Goal: Information Seeking & Learning: Check status

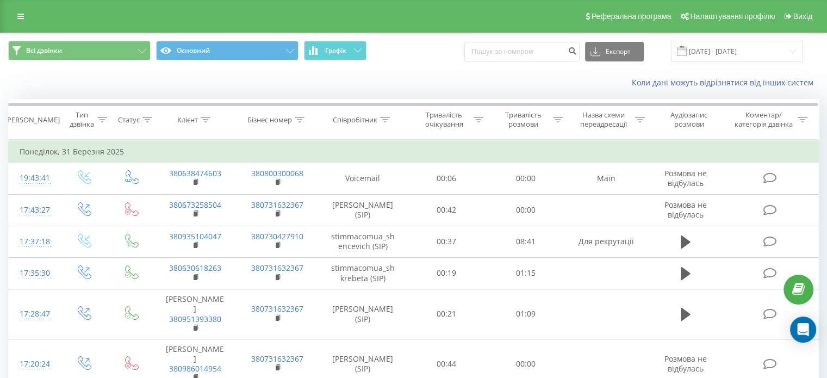
click at [522, 48] on input at bounding box center [521, 52] width 115 height 20
paste input "0632206969"
type input "0632206969"
click at [577, 51] on icon "submit" at bounding box center [572, 49] width 9 height 7
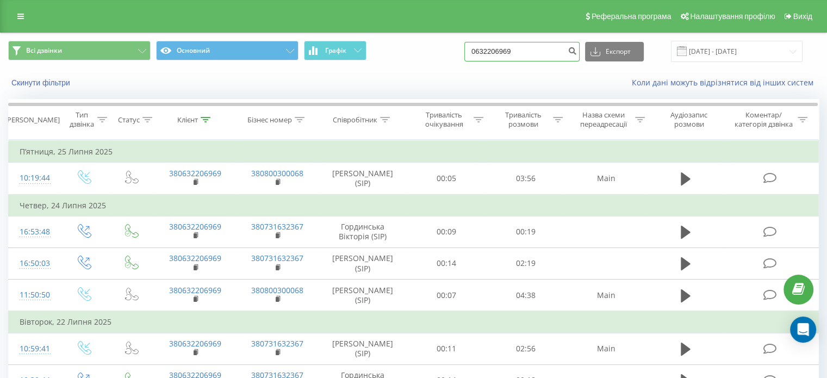
drag, startPoint x: 549, startPoint y: 47, endPoint x: 315, endPoint y: 61, distance: 233.8
click at [327, 61] on div "Всі дзвінки Основний Графік 0632206969 Експорт .csv .xls .xlsx 20.05.2025 - 20.…" at bounding box center [413, 51] width 811 height 21
paste input "937679323"
type input "0937679323"
drag, startPoint x: 590, startPoint y: 47, endPoint x: 584, endPoint y: 47, distance: 6.0
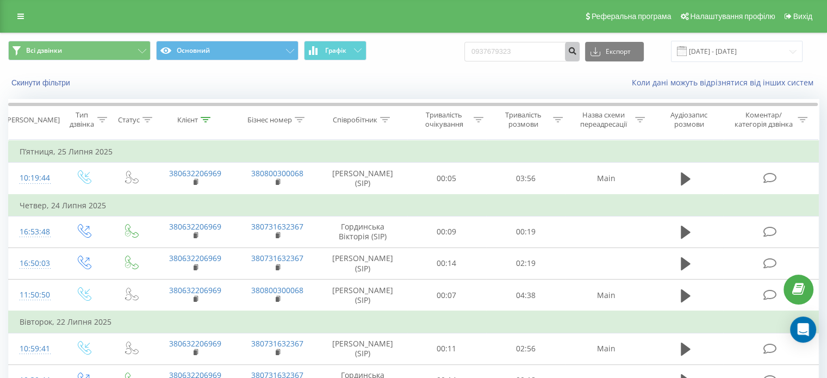
click at [590, 47] on div "0937679323 Експорт .csv .xls .xlsx 20.05.2025 - 20.08.2025" at bounding box center [633, 51] width 338 height 21
click at [577, 47] on icon "submit" at bounding box center [572, 49] width 9 height 7
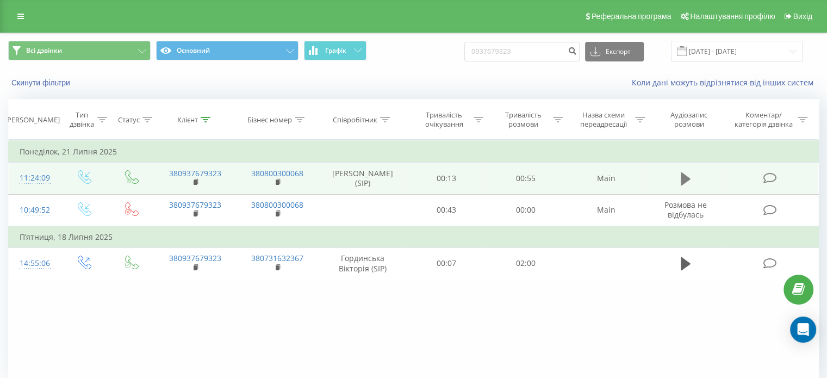
click at [684, 182] on icon at bounding box center [686, 178] width 10 height 13
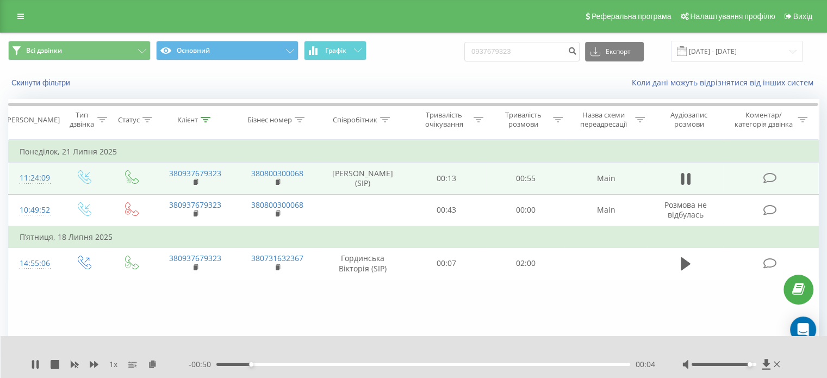
drag, startPoint x: 745, startPoint y: 363, endPoint x: 753, endPoint y: 363, distance: 8.2
click at [753, 363] on div at bounding box center [724, 364] width 65 height 3
drag, startPoint x: 755, startPoint y: 363, endPoint x: 761, endPoint y: 365, distance: 6.9
click at [761, 365] on div at bounding box center [733, 364] width 100 height 11
click at [692, 174] on button at bounding box center [686, 179] width 16 height 16
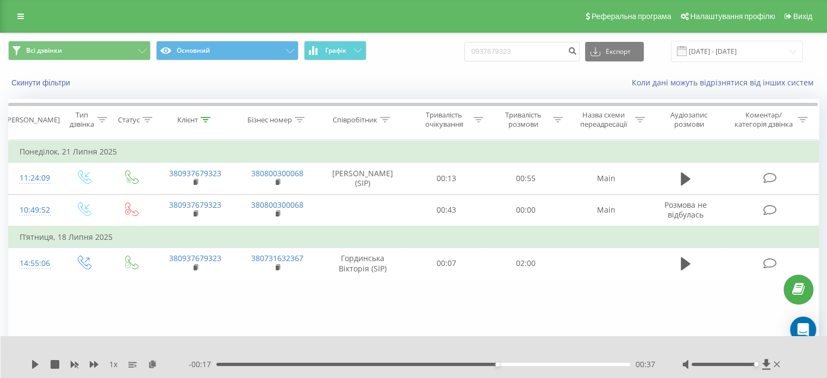
drag, startPoint x: 666, startPoint y: 171, endPoint x: 500, endPoint y: 80, distance: 189.1
click at [500, 80] on div "Коли дані можуть відрізнятися вiд інших систем" at bounding box center [569, 82] width 516 height 11
drag, startPoint x: 537, startPoint y: 49, endPoint x: 157, endPoint y: 76, distance: 381.1
click at [170, 76] on div "Всі дзвінки Основний Графік 0937679323 Експорт .csv .xls .xlsx 20.05.2025 - 20.…" at bounding box center [414, 64] width 826 height 63
paste input "671859444"
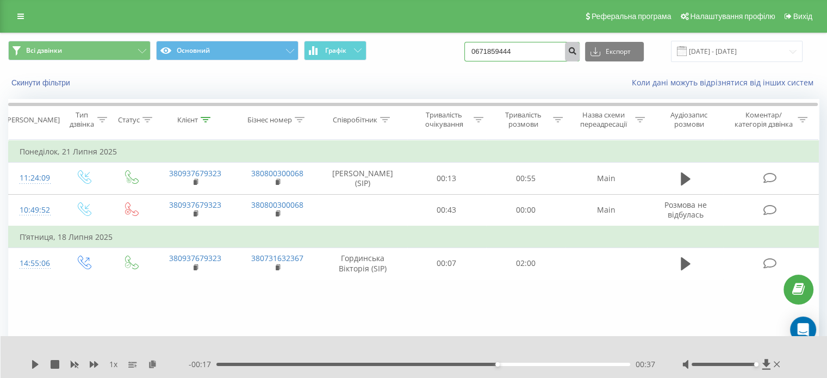
type input "0671859444"
click at [580, 58] on button "submit" at bounding box center [572, 52] width 15 height 20
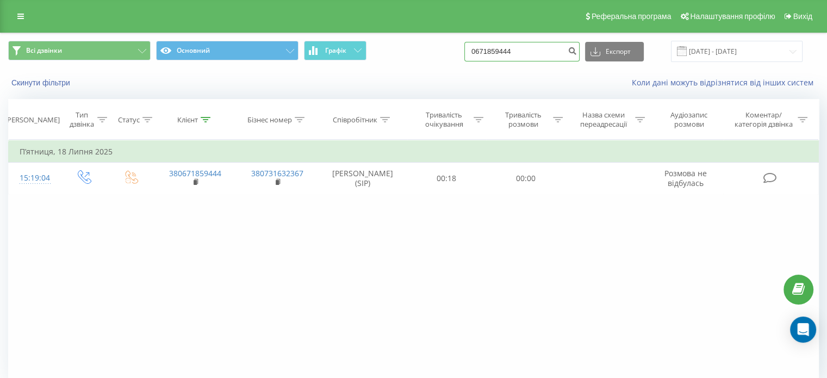
drag, startPoint x: 529, startPoint y: 47, endPoint x: 270, endPoint y: 69, distance: 259.8
click at [323, 67] on div "Всі дзвінки Основний Графік 0671859444 Експорт .csv .xls .xlsx 20.05.2025 - 20.…" at bounding box center [414, 51] width 826 height 36
paste input "66200256"
type input "0666200256"
click at [577, 53] on icon "submit" at bounding box center [572, 49] width 9 height 7
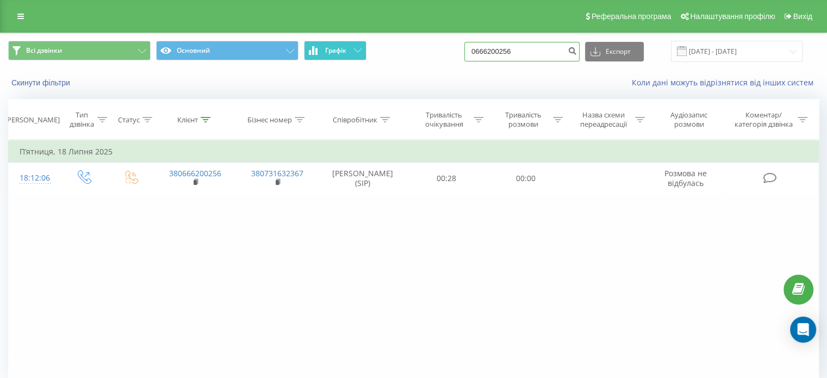
drag, startPoint x: 542, startPoint y: 48, endPoint x: 326, endPoint y: 58, distance: 215.6
click at [346, 59] on div "Всі дзвінки Основний Графік 0666200256 Експорт .csv .xls .xlsx 20.05.2025 - 20.…" at bounding box center [413, 51] width 811 height 21
paste input "39030945"
type input "0639030945"
click at [577, 47] on icon "submit" at bounding box center [572, 49] width 9 height 7
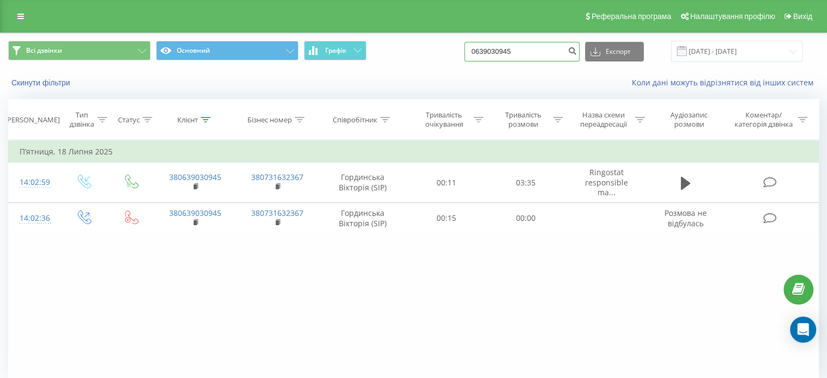
drag, startPoint x: 526, startPoint y: 52, endPoint x: 380, endPoint y: 53, distance: 146.9
click at [380, 53] on div "Всі дзвінки Основний Графік 0639030945 Експорт .csv .xls .xlsx [DATE] - [DATE]" at bounding box center [413, 51] width 811 height 21
paste input "974819010"
type input "0974819010"
click at [577, 51] on icon "submit" at bounding box center [572, 49] width 9 height 7
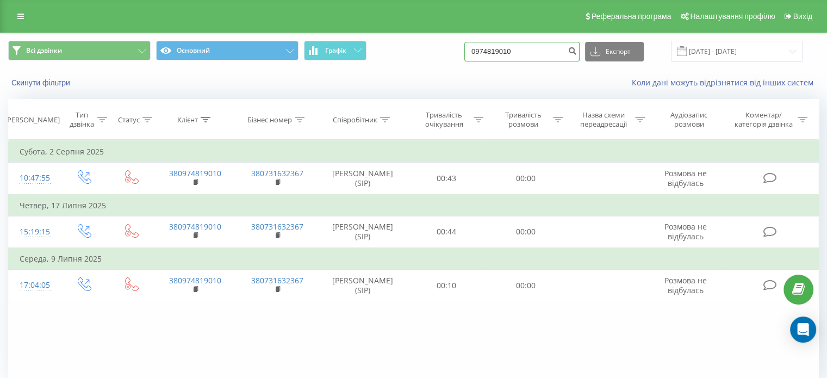
drag, startPoint x: 528, startPoint y: 46, endPoint x: 91, endPoint y: 88, distance: 439.2
click at [95, 88] on div "Всі дзвінки Основний Графік 0974819010 Експорт .csv .xls .xlsx 20.05.2025 - 20.…" at bounding box center [414, 64] width 826 height 63
paste input "675388558"
type input "0675388558"
click at [577, 51] on icon "submit" at bounding box center [572, 49] width 9 height 7
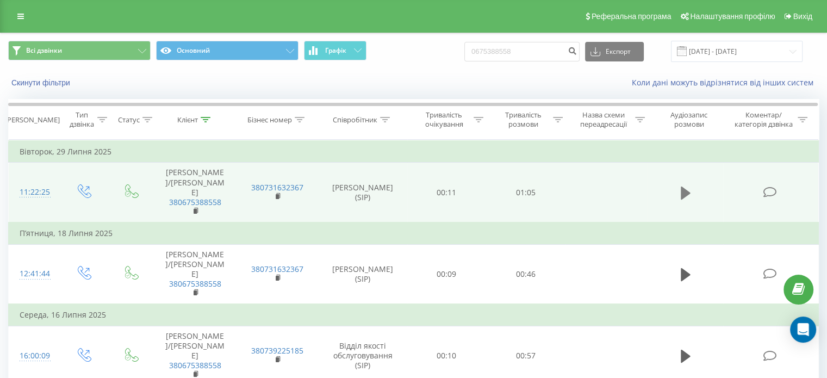
click at [686, 187] on icon at bounding box center [686, 193] width 10 height 13
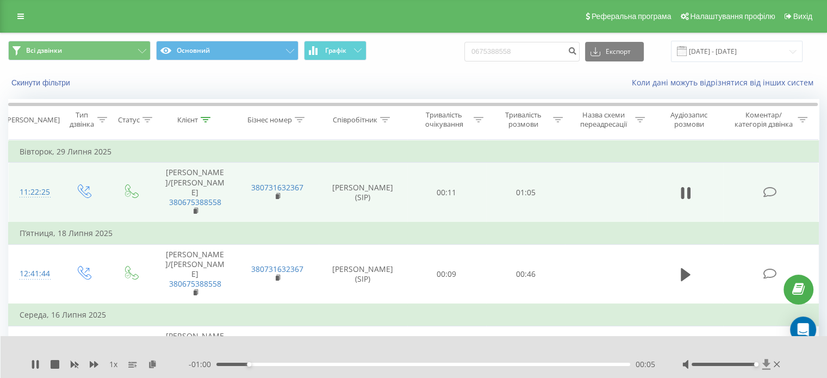
drag, startPoint x: 753, startPoint y: 363, endPoint x: 761, endPoint y: 365, distance: 9.0
click at [761, 365] on div at bounding box center [733, 364] width 100 height 11
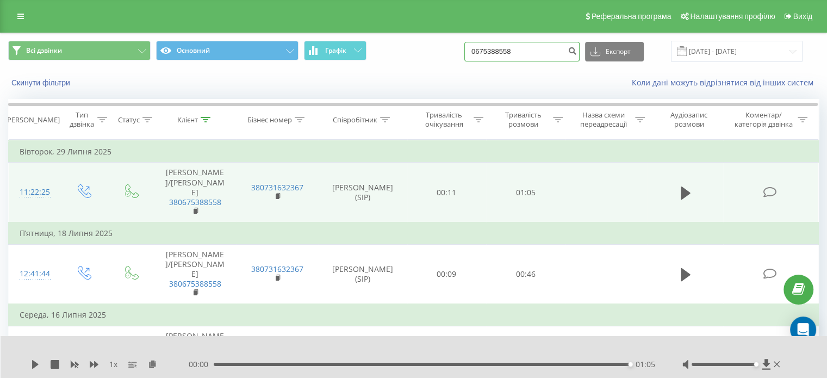
drag, startPoint x: 528, startPoint y: 50, endPoint x: 273, endPoint y: 83, distance: 256.7
click at [274, 83] on div "Всі дзвінки Основний Графік 0675388558 Експорт .csv .xls .xlsx 20.05.2025 - 20.…" at bounding box center [414, 64] width 826 height 63
paste input "4726034"
type input "0674726034"
click at [578, 45] on button "submit" at bounding box center [572, 52] width 15 height 20
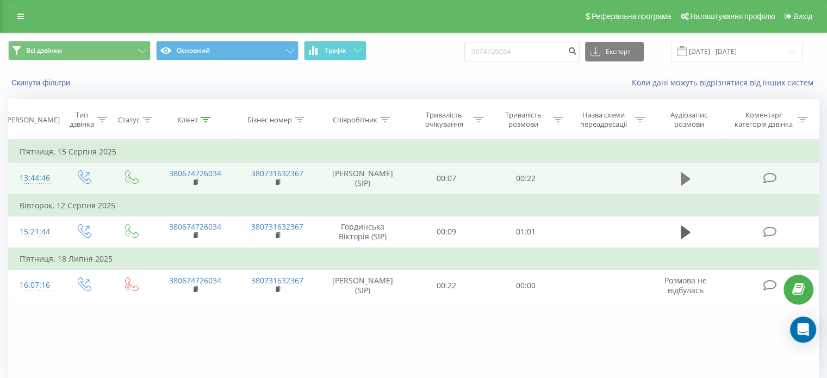
click at [681, 172] on icon at bounding box center [686, 178] width 10 height 15
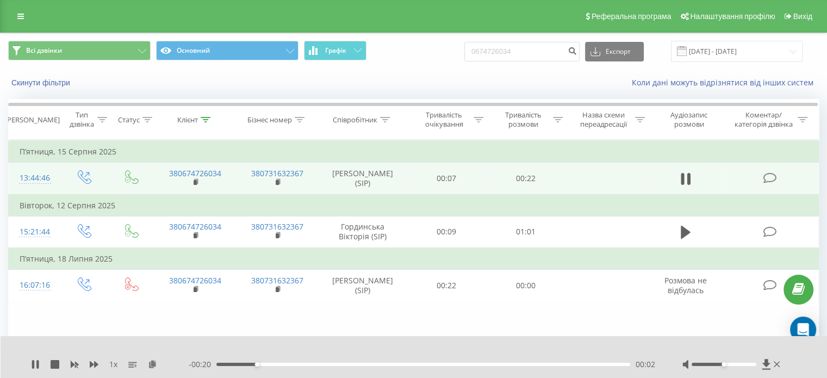
click at [744, 365] on div at bounding box center [724, 364] width 65 height 3
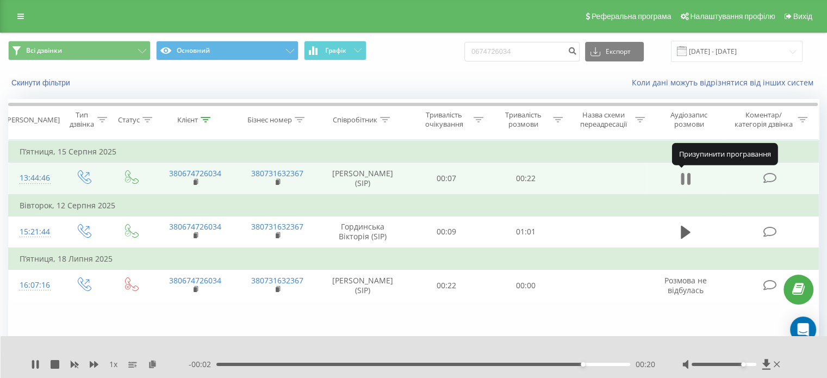
click at [684, 181] on icon at bounding box center [682, 179] width 3 height 12
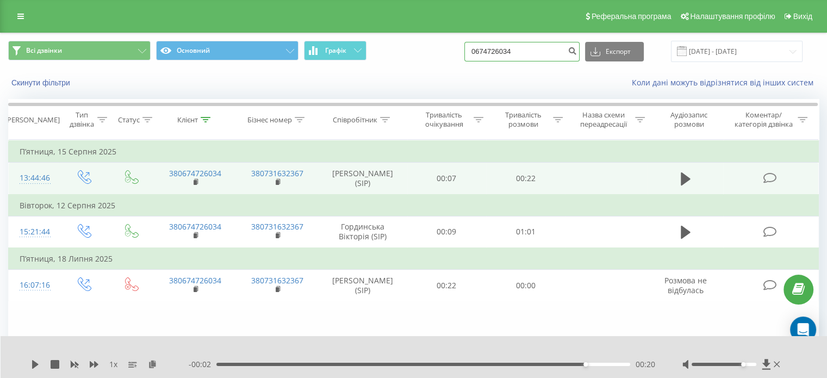
drag, startPoint x: 535, startPoint y: 49, endPoint x: 96, endPoint y: 73, distance: 439.0
click at [97, 73] on div "Всі дзвінки Основний Графік 0674726034 Експорт .csv .xls .xlsx 20.05.2025 - 20.…" at bounding box center [414, 64] width 826 height 63
paste input "88746228"
type input "0688746228"
click at [577, 53] on icon "submit" at bounding box center [572, 49] width 9 height 7
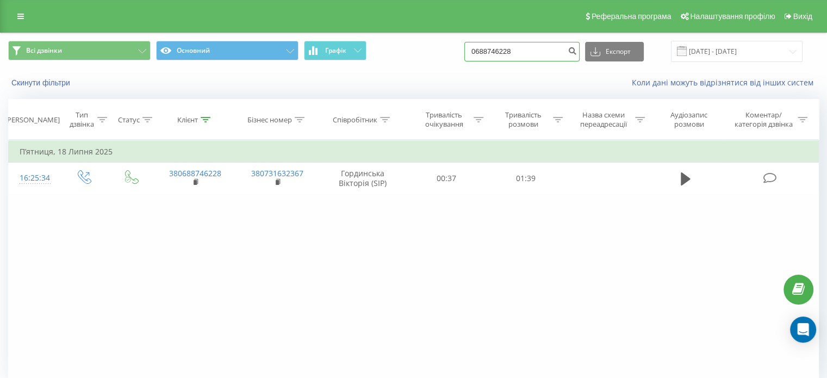
drag, startPoint x: 530, startPoint y: 59, endPoint x: 280, endPoint y: 70, distance: 250.4
click at [280, 70] on div "Всі дзвінки Основний Графік 0688746228 Експорт .csv .xls .xlsx [DATE] - [DATE] …" at bounding box center [414, 64] width 826 height 63
paste input "934876755"
type input "0934876755"
click at [580, 45] on button "submit" at bounding box center [572, 52] width 15 height 20
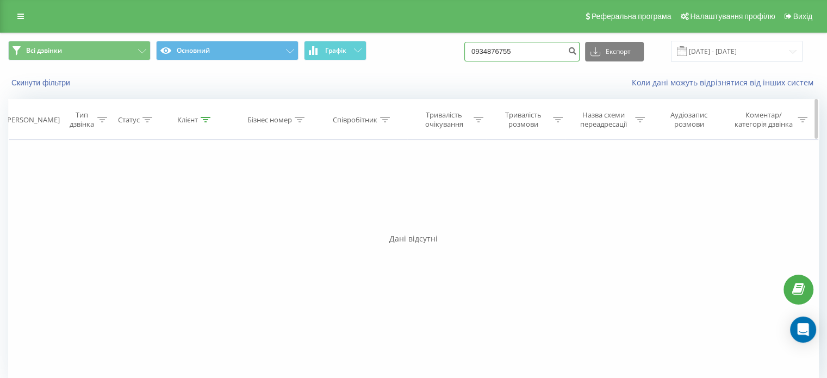
drag, startPoint x: 546, startPoint y: 49, endPoint x: 134, endPoint y: 104, distance: 414.8
click at [158, 99] on div "Всі дзвінки Основний Графік 0934876755 Експорт .csv .xls .xlsx 20.05.2025 - 20.…" at bounding box center [413, 213] width 811 height 360
paste input "636398552"
type input "0636398552"
click at [577, 49] on icon "submit" at bounding box center [572, 49] width 9 height 7
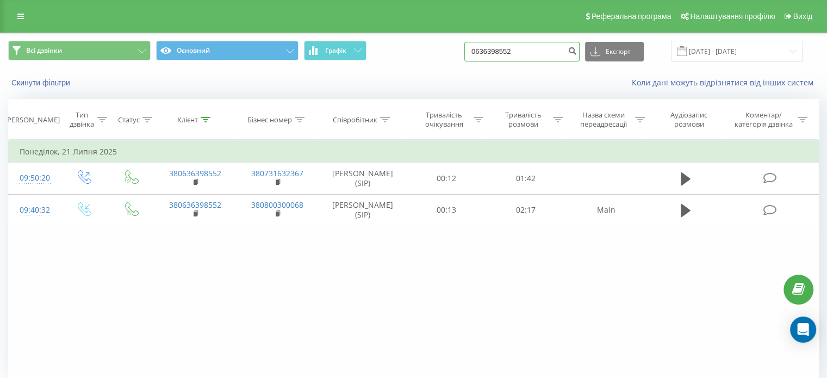
drag, startPoint x: 525, startPoint y: 51, endPoint x: 398, endPoint y: 40, distance: 127.7
click at [398, 40] on div "Всі дзвінки Основний Графік 0636398552 Експорт .csv .xls .xlsx [DATE] - [DATE]" at bounding box center [414, 51] width 826 height 36
paste input
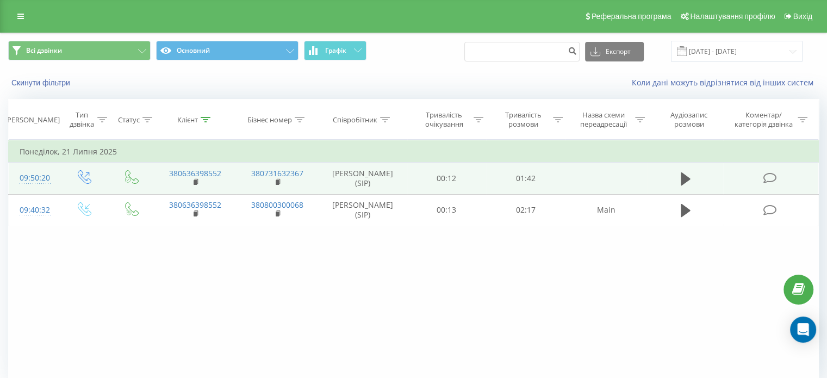
drag, startPoint x: 584, startPoint y: 173, endPoint x: 577, endPoint y: 176, distance: 7.4
click at [584, 176] on td at bounding box center [606, 179] width 82 height 32
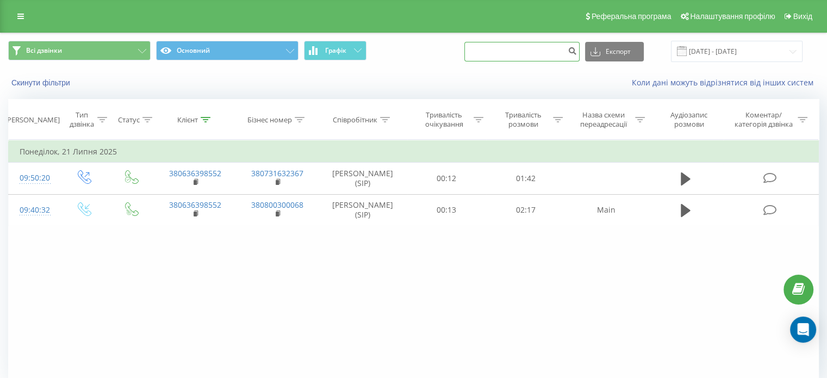
click at [533, 52] on input at bounding box center [521, 52] width 115 height 20
paste input "0636398552"
drag, startPoint x: 546, startPoint y: 52, endPoint x: 468, endPoint y: 54, distance: 77.8
click at [469, 54] on div "Всі дзвінки Основний Графік 0636398552 Експорт .csv .xls .xlsx [DATE] - [DATE]" at bounding box center [413, 51] width 811 height 21
type input "0636398552"
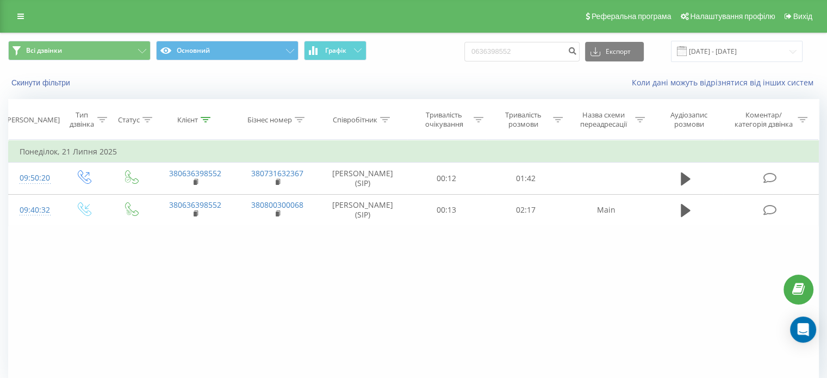
click at [549, 61] on div "0636398552 Експорт .csv .xls .xlsx [DATE] - [DATE]" at bounding box center [633, 51] width 338 height 21
drag, startPoint x: 549, startPoint y: 51, endPoint x: 395, endPoint y: 63, distance: 154.3
click at [395, 63] on div "Всі дзвінки Основний Графік 0636398552 Експорт .csv .xls .xlsx [DATE] - [DATE]" at bounding box center [414, 51] width 826 height 36
paste input
paste input "0957541197"
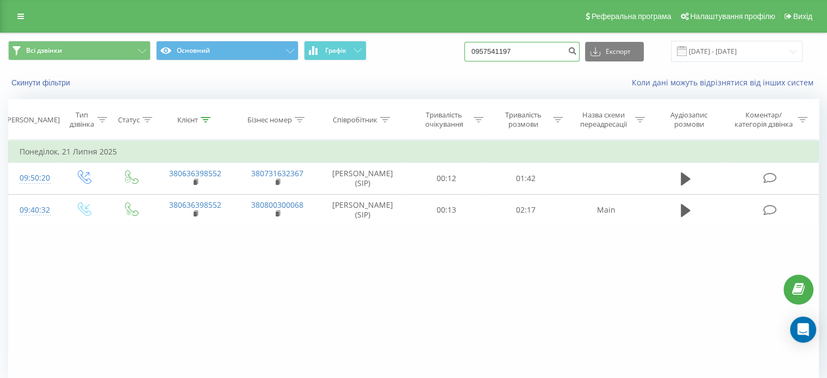
click at [492, 45] on input "0957541197" at bounding box center [521, 52] width 115 height 20
type input "0957541197"
click at [577, 48] on icon "submit" at bounding box center [572, 49] width 9 height 7
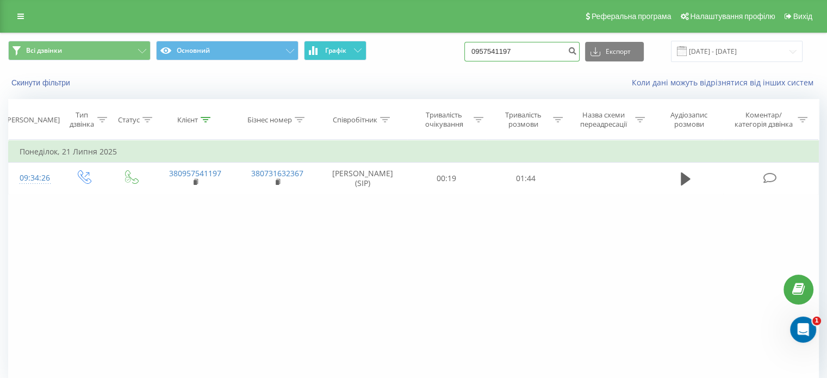
drag, startPoint x: 543, startPoint y: 49, endPoint x: 313, endPoint y: 48, distance: 230.1
click at [322, 49] on div "Всі дзвінки Основний Графік 0957541197 Експорт .csv .xls .xlsx [DATE] - [DATE]" at bounding box center [413, 51] width 811 height 21
paste input "67244910"
type input "0967244910"
click at [577, 51] on icon "submit" at bounding box center [572, 49] width 9 height 7
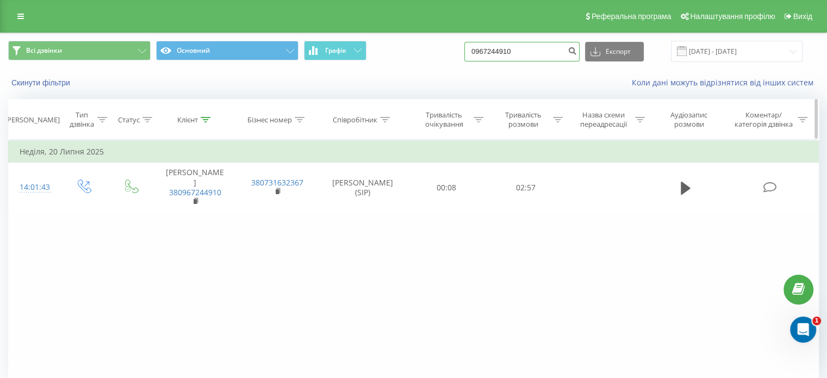
drag, startPoint x: 531, startPoint y: 57, endPoint x: 126, endPoint y: 129, distance: 411.7
click at [126, 129] on div "Всі дзвінки Основний Графік 0967244910 Експорт .csv .xls .xlsx 20.05.2025 - 20.…" at bounding box center [413, 229] width 811 height 392
paste input "+380983240611"
type input "+380983240611"
click at [576, 49] on button "submit" at bounding box center [572, 52] width 15 height 20
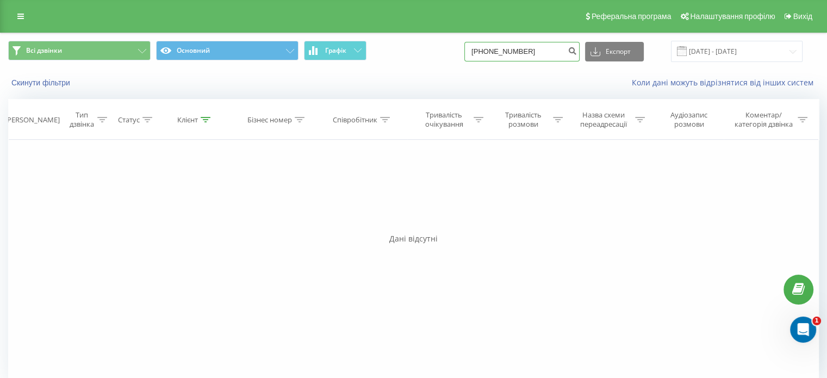
drag, startPoint x: 538, startPoint y: 53, endPoint x: 336, endPoint y: 65, distance: 202.6
click at [337, 65] on div "Всі дзвінки Основний Графік +380983240611 Експорт .csv .xls .xlsx 20.05.2025 - …" at bounding box center [414, 51] width 826 height 36
paste input "063287080"
type input "0632870801"
click at [577, 53] on icon "submit" at bounding box center [572, 49] width 9 height 7
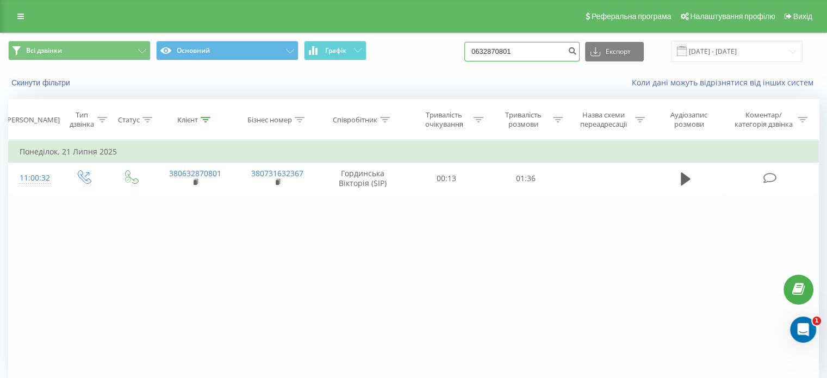
drag, startPoint x: 538, startPoint y: 44, endPoint x: 187, endPoint y: 78, distance: 353.0
click at [187, 78] on div "Всі дзвінки Основний Графік 0632870801 Експорт .csv .xls .xlsx 20.05.2025 - 20.…" at bounding box center [414, 64] width 826 height 63
paste input "968512540"
type input "0968512540"
click at [577, 53] on icon "submit" at bounding box center [572, 49] width 9 height 7
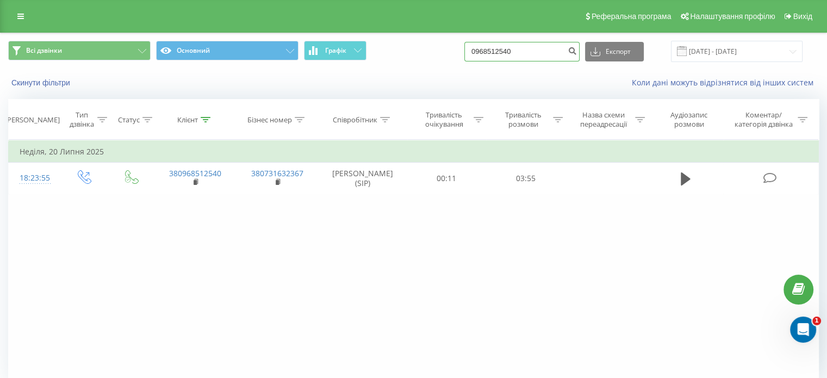
drag, startPoint x: 536, startPoint y: 54, endPoint x: 318, endPoint y: 82, distance: 219.9
click at [322, 81] on div "Всі дзвінки Основний Графік 0968512540 Експорт .csv .xls .xlsx [DATE] - [DATE] …" at bounding box center [414, 64] width 826 height 63
paste input "0688489265"
type input "0688489265"
click at [580, 45] on button "submit" at bounding box center [572, 52] width 15 height 20
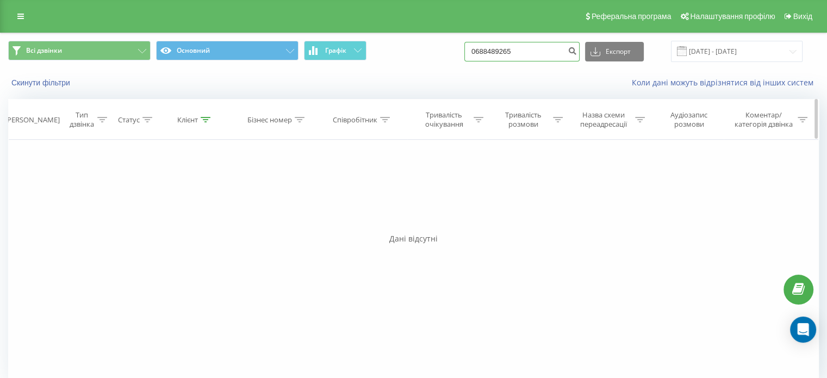
drag, startPoint x: 522, startPoint y: 57, endPoint x: 52, endPoint y: 129, distance: 475.4
click at [55, 128] on div "Всі дзвінки Основний Графік 0688489265 Експорт .csv .xls .xlsx 20.05.2025 - 20.…" at bounding box center [413, 213] width 811 height 360
drag, startPoint x: 546, startPoint y: 54, endPoint x: 0, endPoint y: 133, distance: 551.8
click at [0, 131] on div "Всі дзвінки Основний Графік 0688489265 Експорт .csv .xls .xlsx 20.05.2025 - 20.…" at bounding box center [413, 213] width 827 height 361
paste input "63713812"
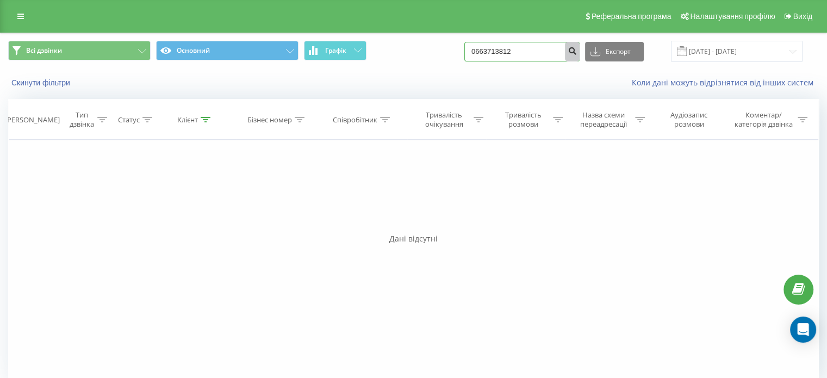
type input "0663713812"
click at [577, 52] on icon "submit" at bounding box center [572, 49] width 9 height 7
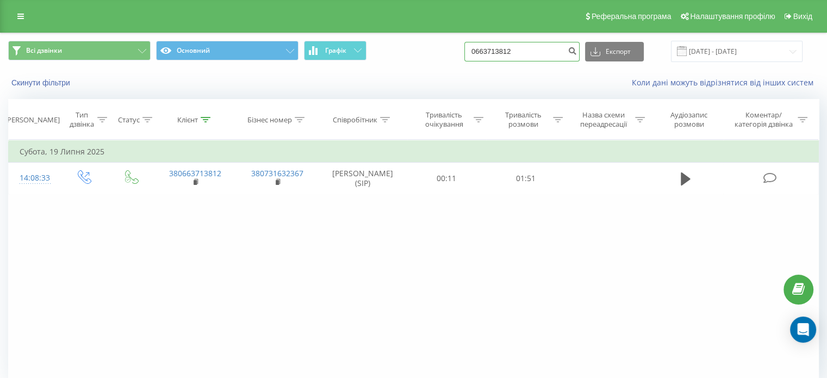
drag, startPoint x: 553, startPoint y: 46, endPoint x: 311, endPoint y: 68, distance: 242.5
click at [336, 67] on div "Всі дзвінки Основний Графік 0663713812 Експорт .csv .xls .xlsx [DATE] - [DATE]" at bounding box center [414, 51] width 826 height 36
paste input "730436970"
type input "0730436970"
click at [577, 49] on icon "submit" at bounding box center [572, 49] width 9 height 7
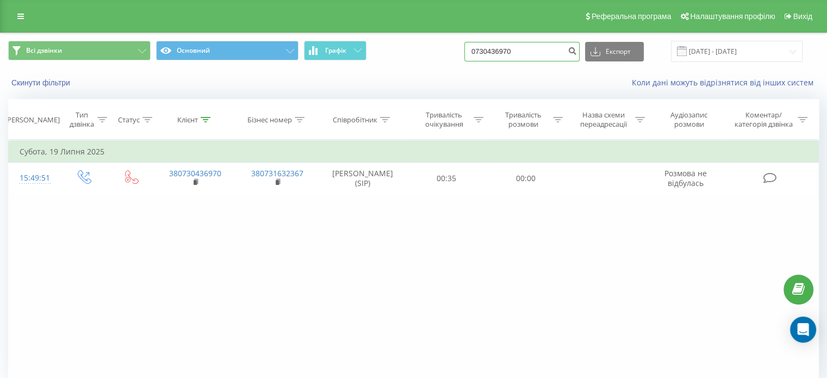
drag, startPoint x: 548, startPoint y: 60, endPoint x: 154, endPoint y: 55, distance: 393.8
click at [154, 55] on div "Всі дзвінки Основний Графік 0730436970 Експорт .csv .xls .xlsx [DATE] - [DATE]" at bounding box center [413, 51] width 811 height 21
paste input "979865275"
type input "0979865275"
click at [577, 49] on icon "submit" at bounding box center [572, 49] width 9 height 7
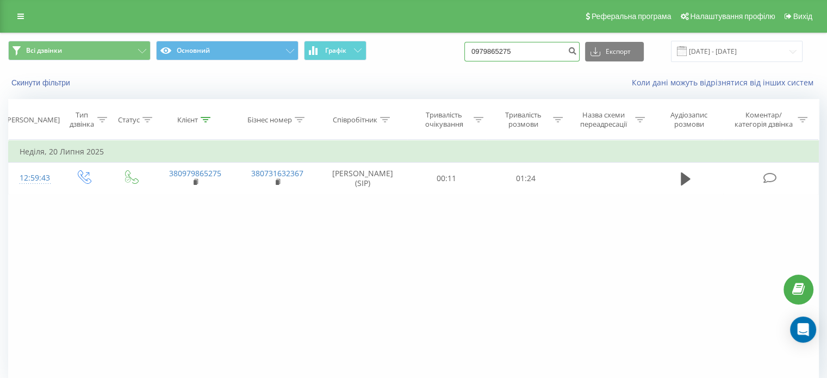
drag, startPoint x: 554, startPoint y: 47, endPoint x: 327, endPoint y: 83, distance: 229.7
click at [340, 79] on div "Всі дзвінки Основний Графік 0979865275 Експорт .csv .xls .xlsx 20.05.2025 - 20.…" at bounding box center [414, 64] width 826 height 63
paste input "67177669"
type input "0671776695"
click at [577, 53] on icon "submit" at bounding box center [572, 49] width 9 height 7
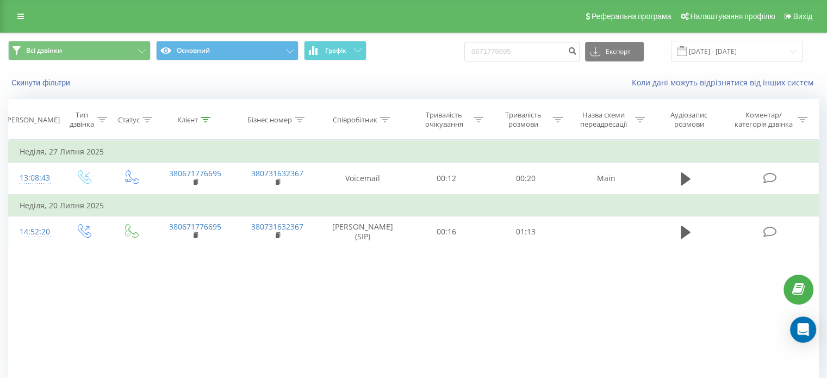
drag, startPoint x: 572, startPoint y: 36, endPoint x: 556, endPoint y: 42, distance: 17.2
click at [556, 42] on div "Всі дзвінки Основний Графік 0671776695 Експорт .csv .xls .xlsx [DATE] - [DATE]" at bounding box center [414, 51] width 826 height 36
drag, startPoint x: 538, startPoint y: 47, endPoint x: 308, endPoint y: 49, distance: 230.1
click at [311, 48] on div "Всі дзвінки Основний Графік 0671776695 Експорт .csv .xls .xlsx [DATE] - [DATE]" at bounding box center [413, 51] width 811 height 21
paste input "931058968"
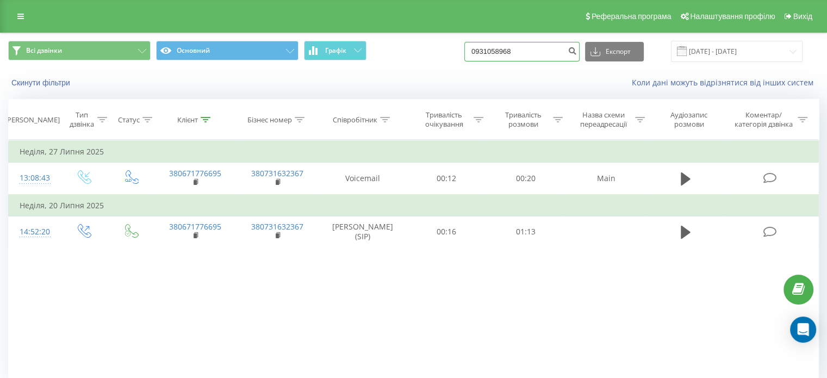
click at [572, 48] on input "0931058968" at bounding box center [521, 52] width 115 height 20
type input "0931058968"
click at [577, 52] on icon "submit" at bounding box center [572, 49] width 9 height 7
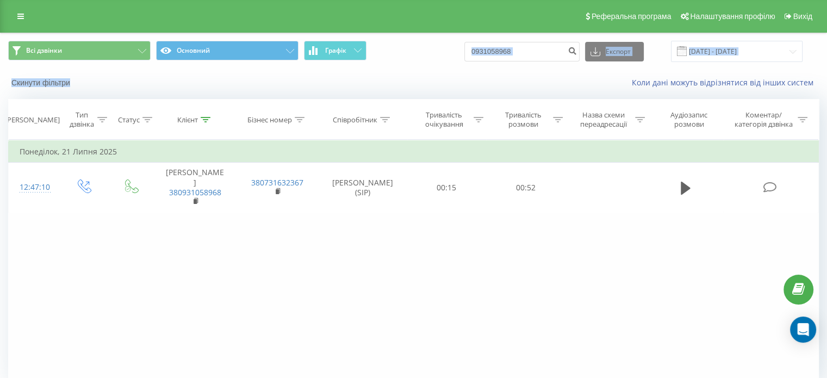
drag, startPoint x: 540, startPoint y: 39, endPoint x: 300, endPoint y: 84, distance: 243.6
click at [299, 84] on div "Всі дзвінки Основний Графік 0931058968 Експорт .csv .xls .xlsx [DATE] - [DATE] …" at bounding box center [414, 64] width 826 height 63
click at [529, 52] on input "0931058968" at bounding box center [521, 52] width 115 height 20
drag, startPoint x: 547, startPoint y: 51, endPoint x: 332, endPoint y: 71, distance: 216.3
click at [332, 71] on div "Всі дзвінки Основний Графік 0931058968 Експорт .csv .xls .xlsx [DATE] - [DATE] …" at bounding box center [414, 64] width 826 height 63
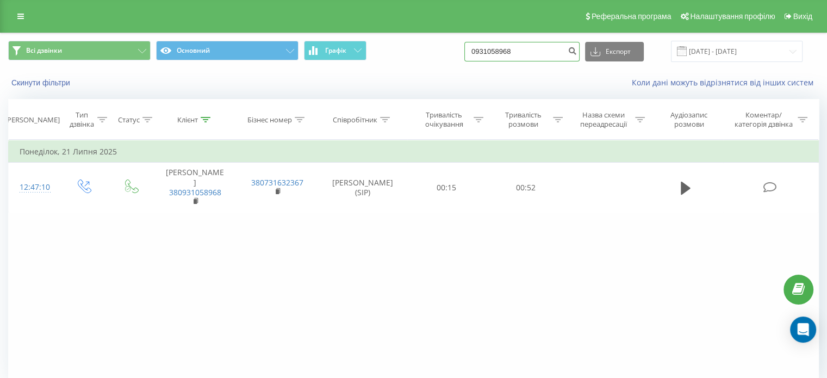
paste input "56504920"
type input "0956504920"
click at [580, 45] on button "submit" at bounding box center [572, 52] width 15 height 20
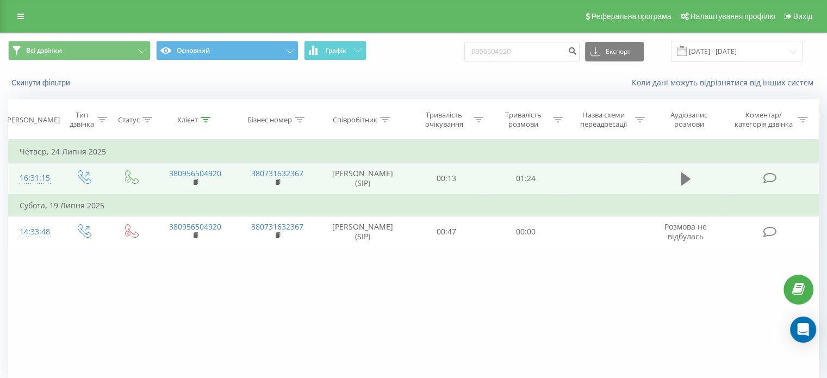
click at [686, 180] on icon at bounding box center [686, 178] width 10 height 13
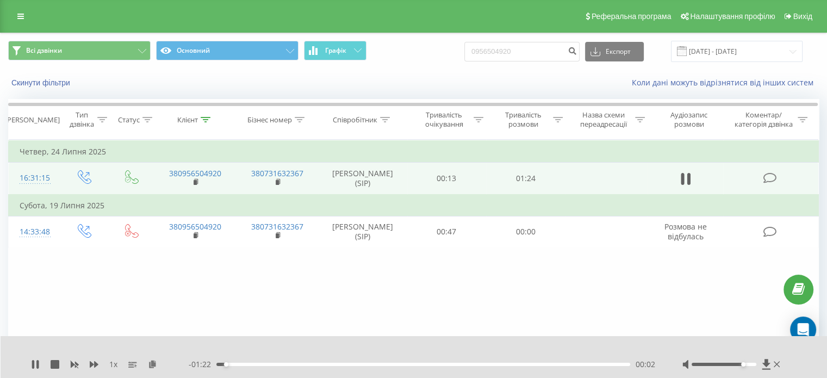
drag, startPoint x: 740, startPoint y: 364, endPoint x: 762, endPoint y: 372, distance: 23.6
click at [762, 372] on div "1 x - 01:22 00:02 00:02" at bounding box center [414, 357] width 827 height 42
click at [39, 363] on icon at bounding box center [37, 364] width 2 height 9
drag, startPoint x: 542, startPoint y: 59, endPoint x: 157, endPoint y: 62, distance: 384.5
click at [191, 57] on div "Всі дзвінки Основний Графік 0956504920 Експорт .csv .xls .xlsx [DATE] - [DATE]" at bounding box center [413, 51] width 811 height 21
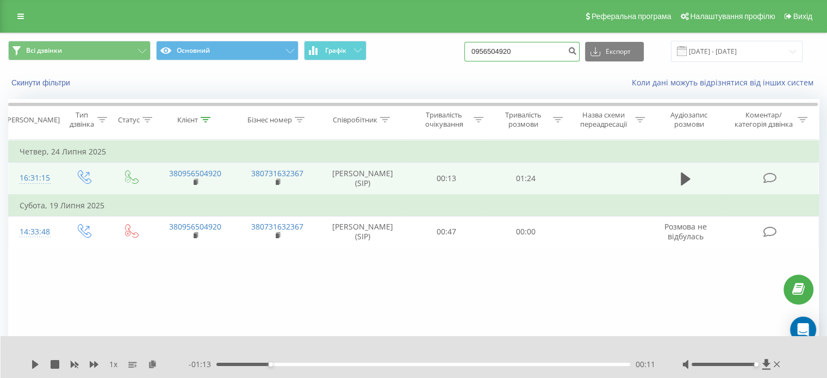
paste input "66258595"
type input "0966258595"
click at [577, 49] on icon "submit" at bounding box center [572, 49] width 9 height 7
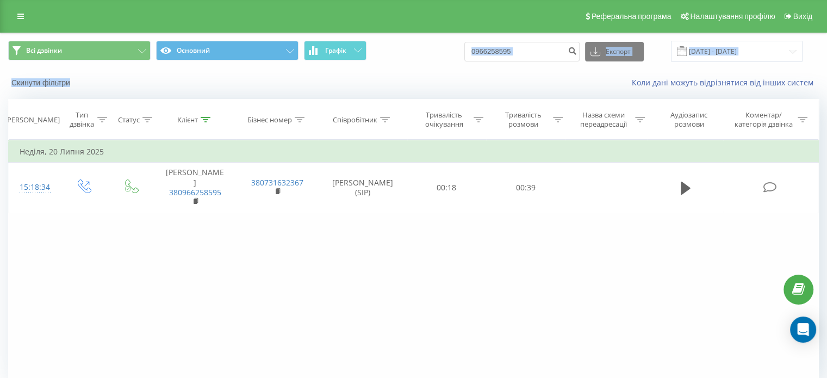
drag, startPoint x: 536, startPoint y: 41, endPoint x: 257, endPoint y: 80, distance: 281.8
click at [262, 79] on div "Всі дзвінки Основний Графік 0966258595 Експорт .csv .xls .xlsx [DATE] - [DATE] …" at bounding box center [414, 64] width 826 height 63
click at [555, 63] on div "Всі дзвінки Основний Графік 0966258595 Експорт .csv .xls .xlsx [DATE] - [DATE]" at bounding box center [414, 51] width 826 height 36
click at [547, 52] on input "0966258595" at bounding box center [521, 52] width 115 height 20
drag, startPoint x: 544, startPoint y: 52, endPoint x: 402, endPoint y: 71, distance: 143.3
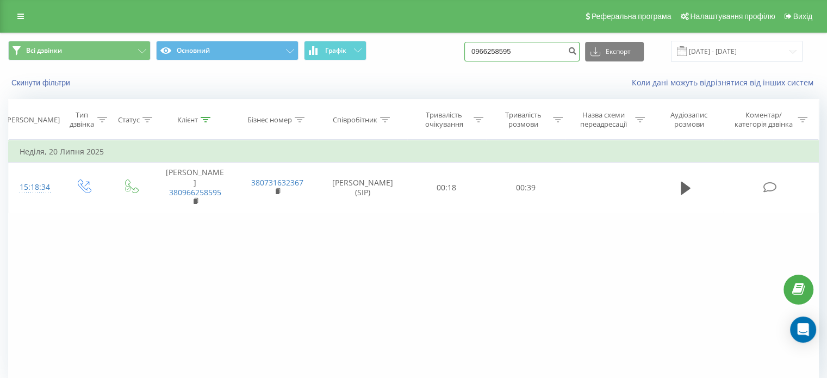
click at [402, 71] on div "Всі дзвінки Основний Графік 0966258595 Експорт .csv .xls .xlsx [DATE] - [DATE] …" at bounding box center [414, 64] width 826 height 63
paste input "635858162"
type input "0635858162"
click at [580, 53] on button "submit" at bounding box center [572, 52] width 15 height 20
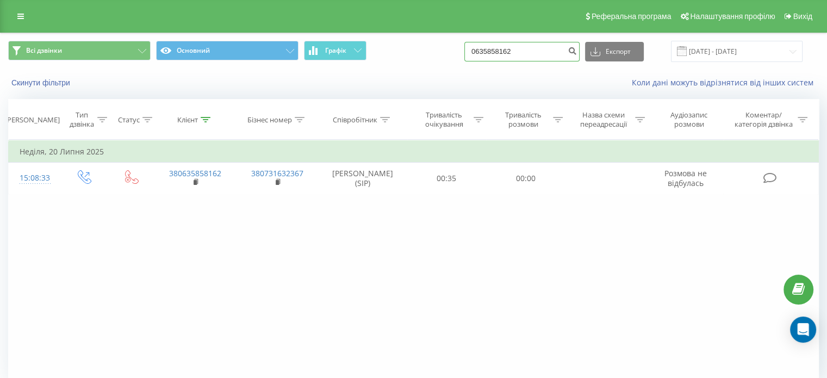
drag, startPoint x: 542, startPoint y: 56, endPoint x: 350, endPoint y: 71, distance: 192.6
click at [356, 71] on div "Всі дзвінки Основний Графік 0635858162 Експорт .csv .xls .xlsx [DATE] - [DATE] …" at bounding box center [414, 64] width 826 height 63
paste input "931597427"
type input "0931597427"
click at [577, 53] on icon "submit" at bounding box center [572, 49] width 9 height 7
